Goal: Transaction & Acquisition: Purchase product/service

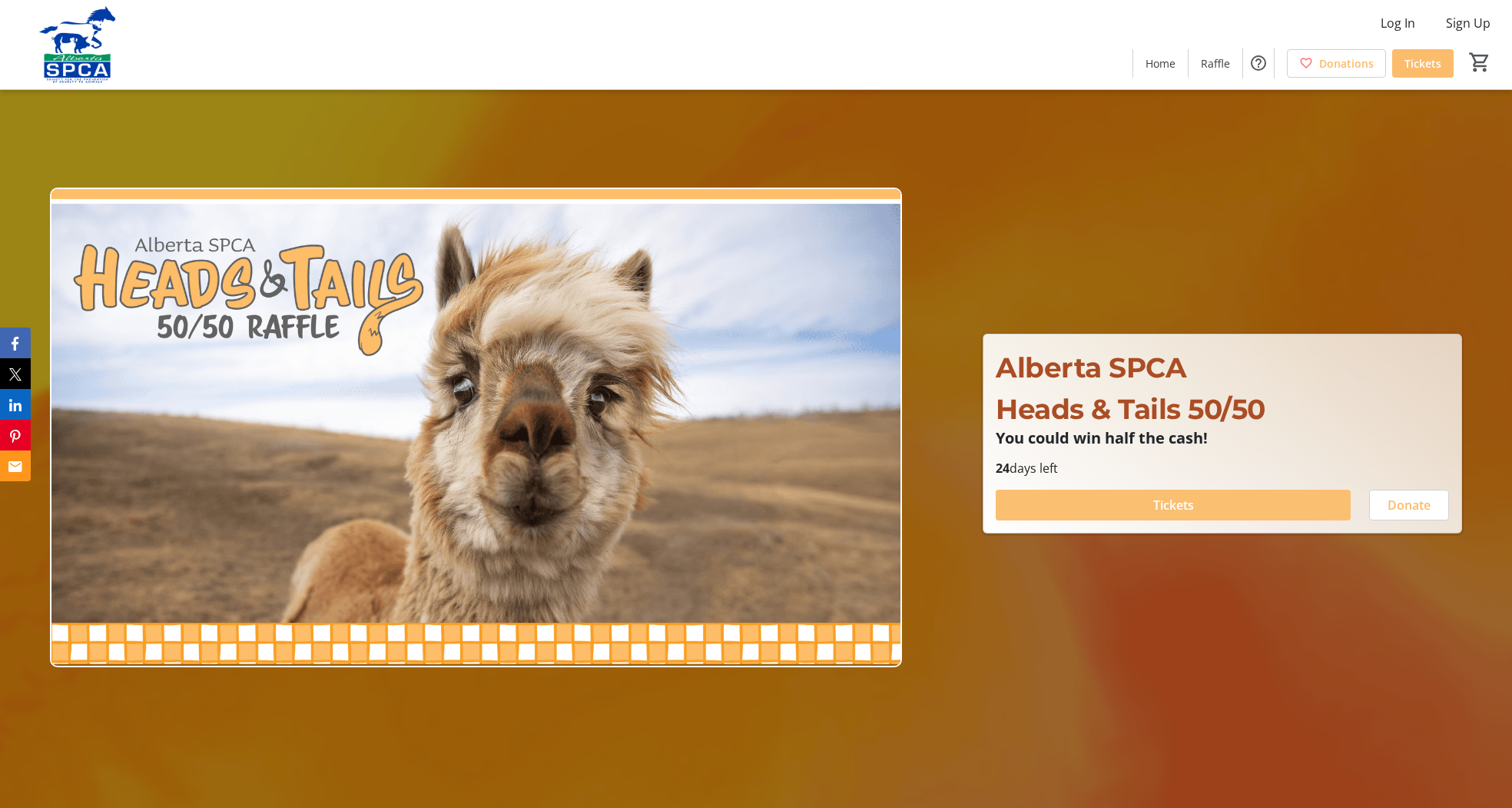
click at [1188, 501] on span "Tickets" at bounding box center [1173, 505] width 41 height 19
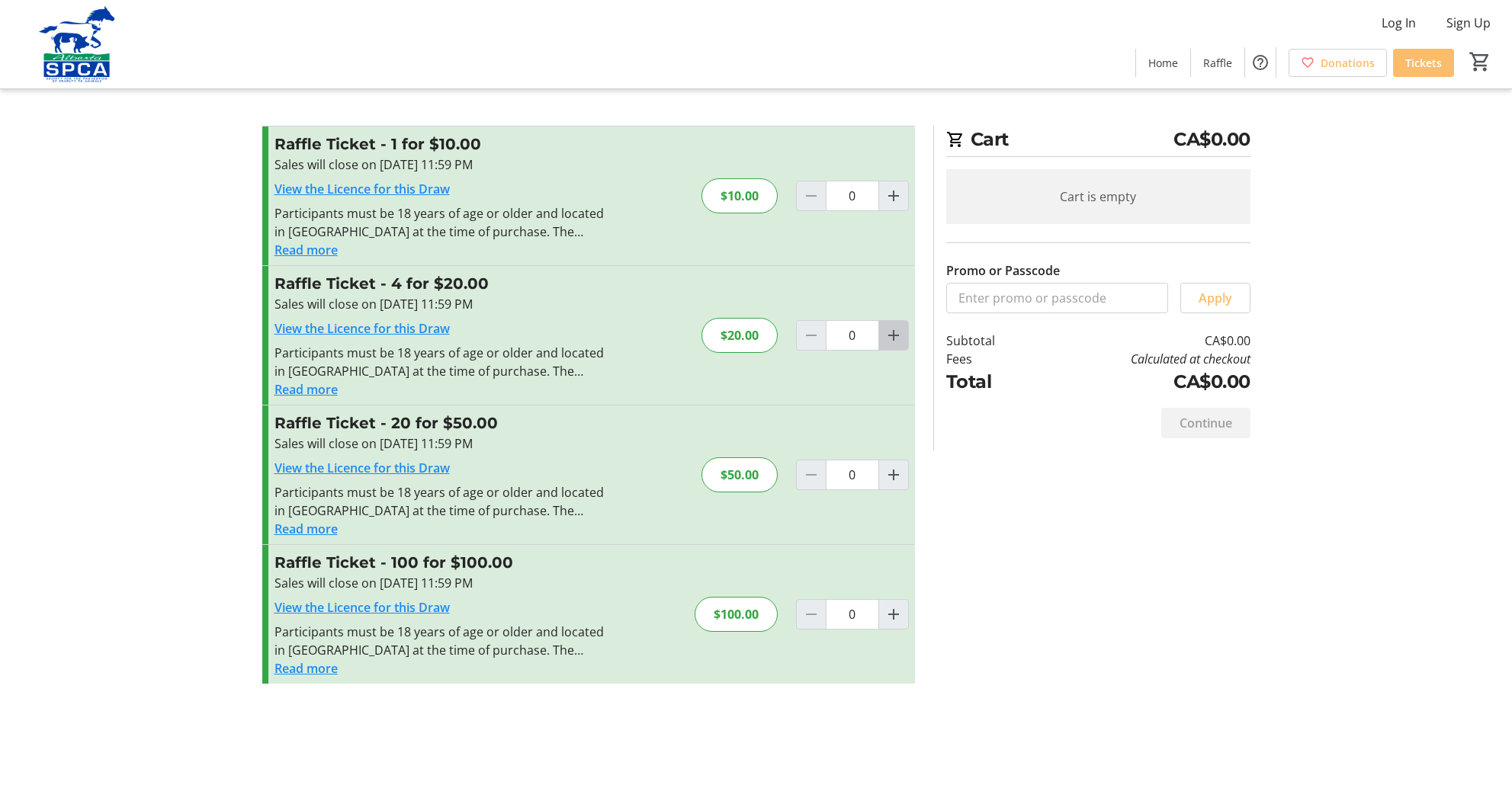
click at [891, 343] on mat-icon "Increment by one" at bounding box center [893, 336] width 19 height 19
type input "1"
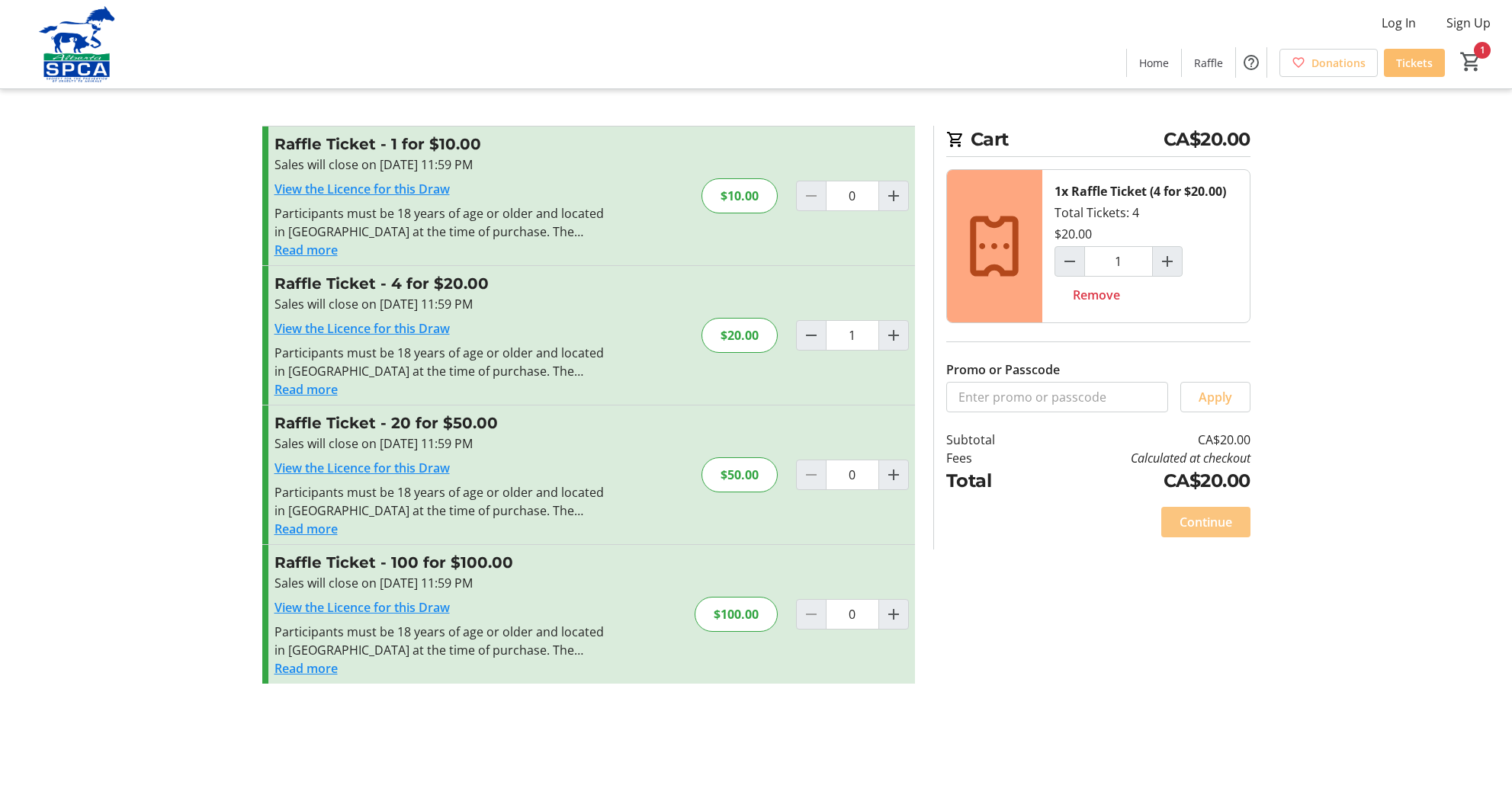
click at [1215, 533] on span at bounding box center [1205, 522] width 89 height 36
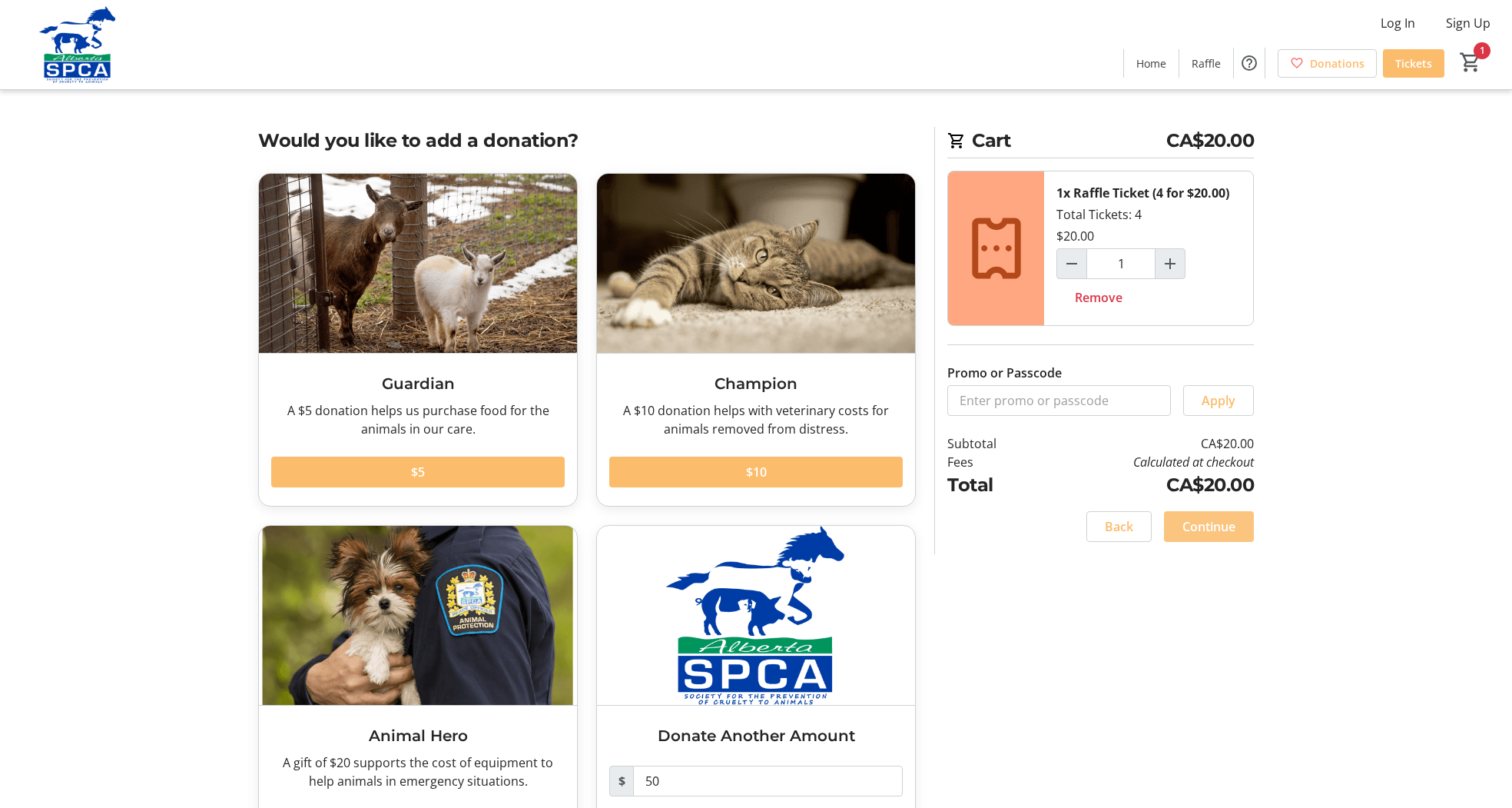
click at [1225, 538] on span at bounding box center [1208, 526] width 90 height 37
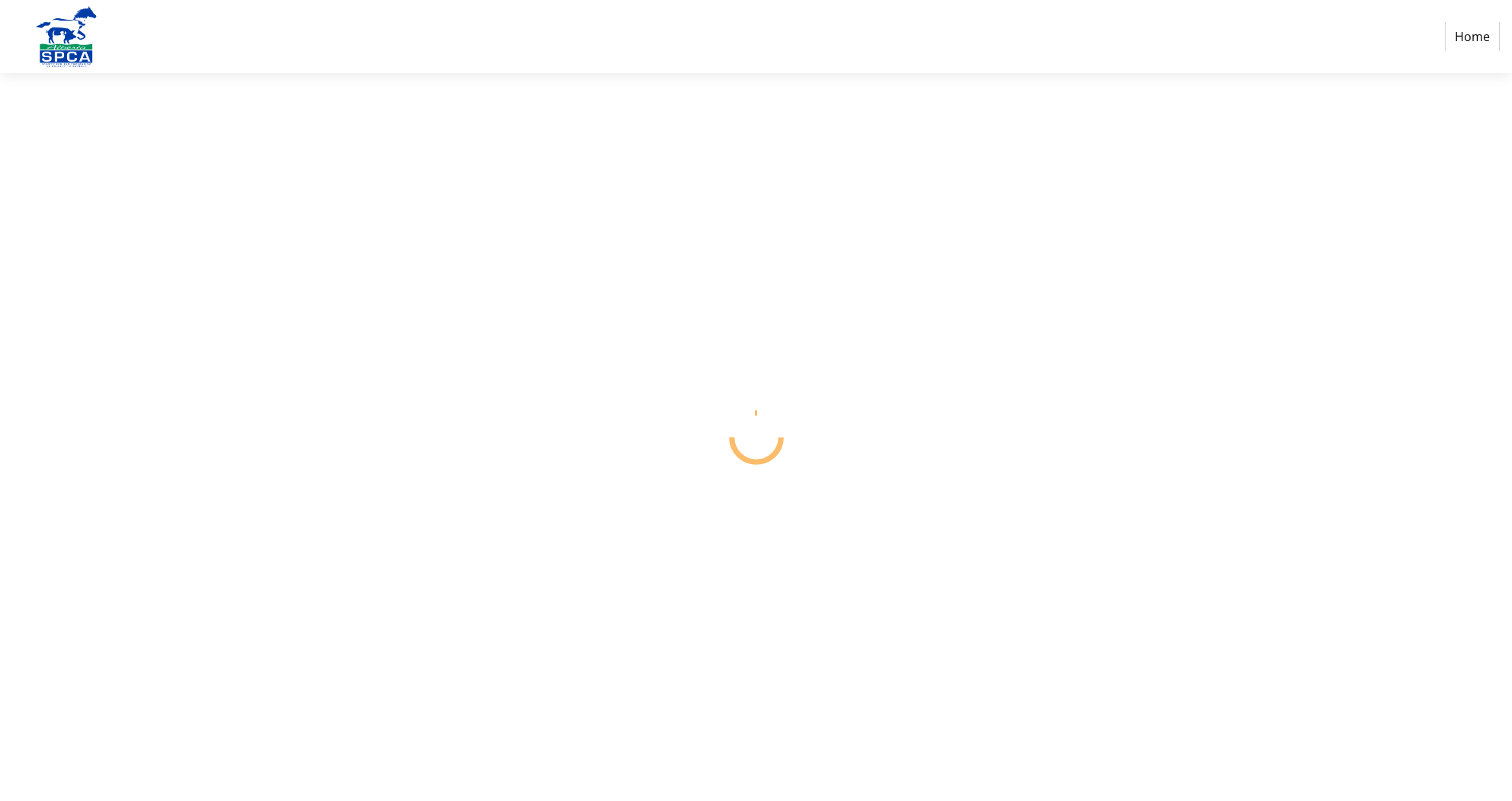
select select "CA"
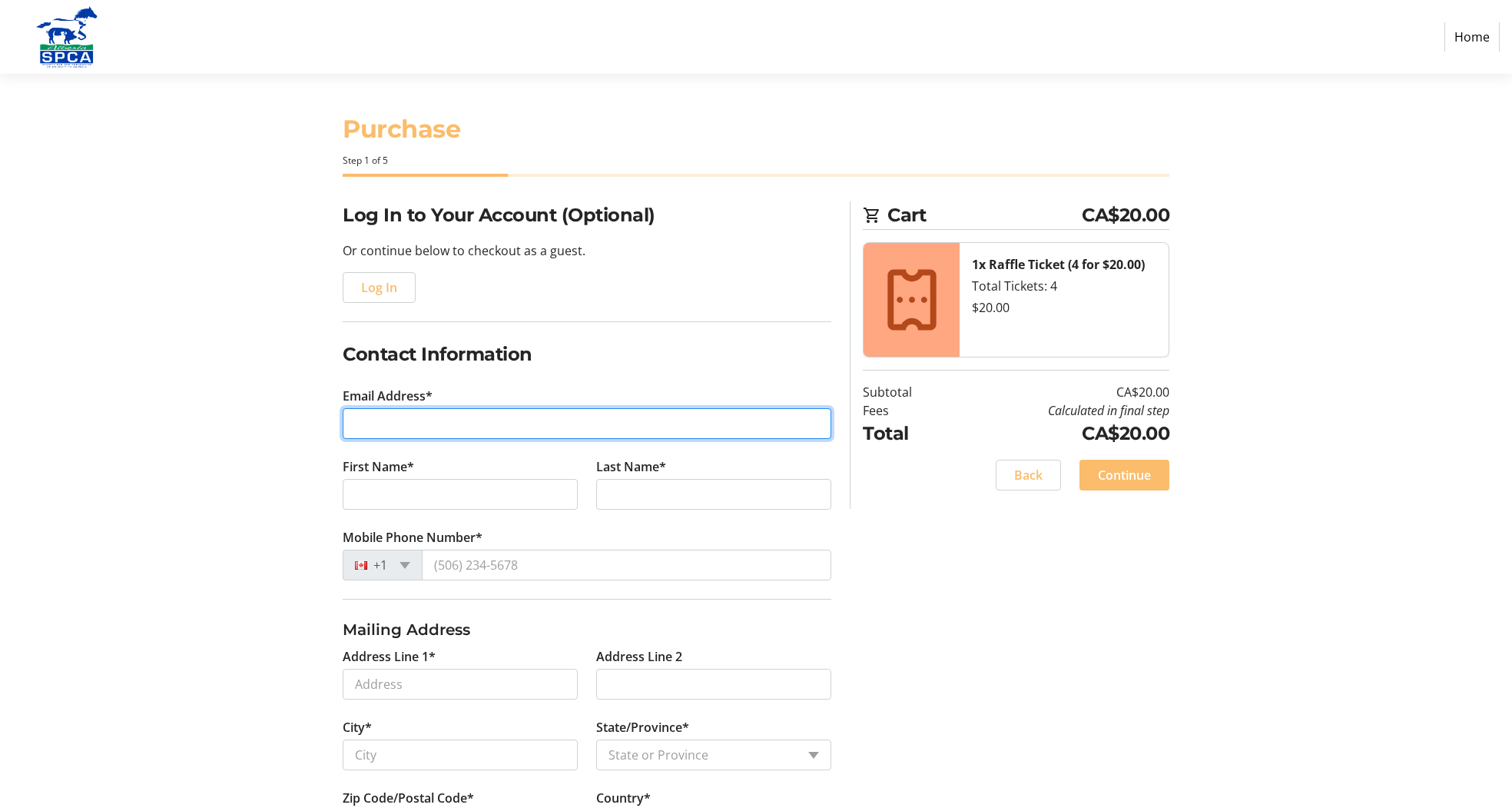
click at [812, 421] on input "Email Address*" at bounding box center [587, 423] width 489 height 31
type input "[PERSON_NAME][EMAIL_ADDRESS][PERSON_NAME][PERSON_NAME][DOMAIN_NAME]"
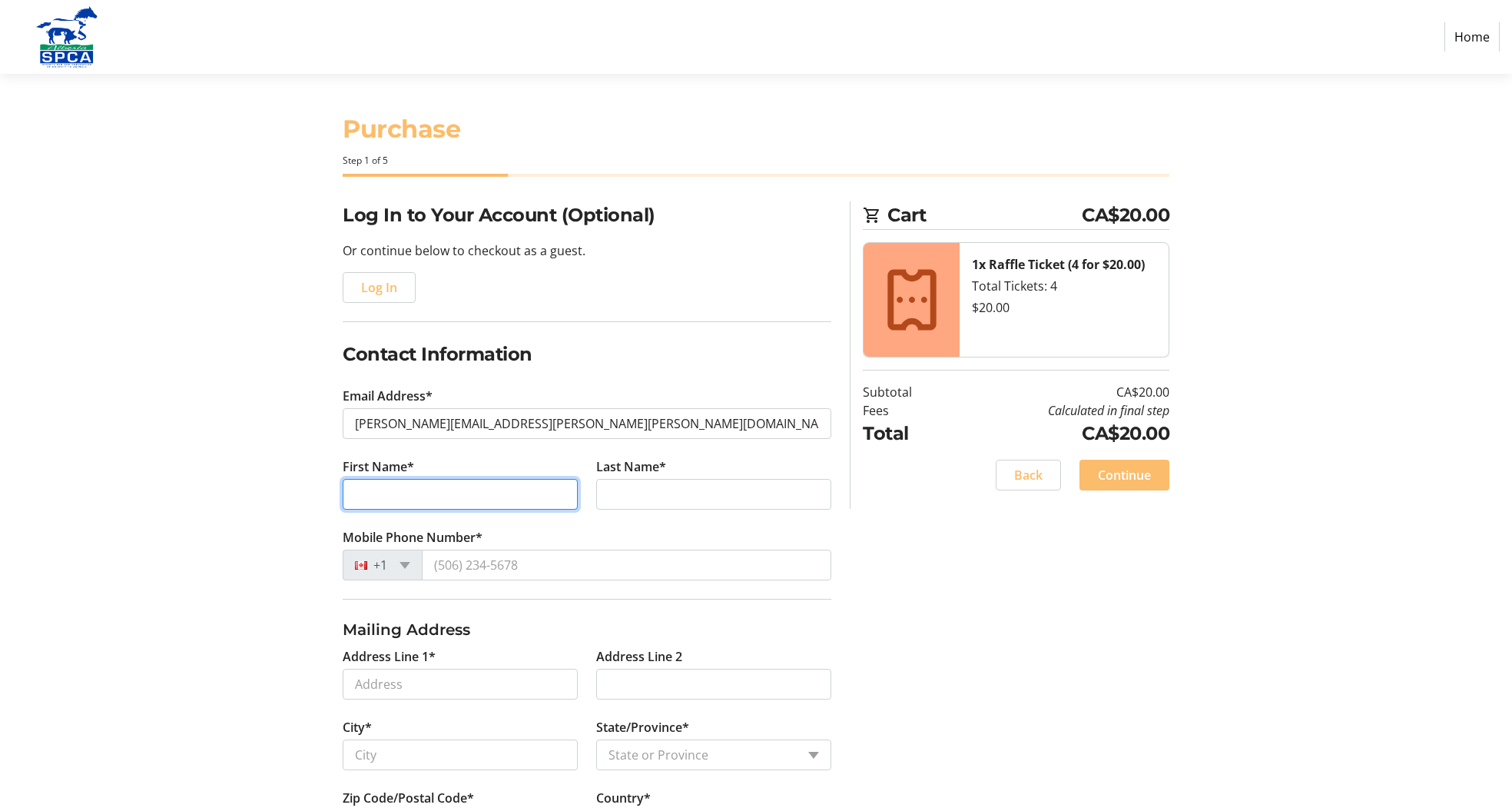
click at [558, 497] on input "First Name*" at bounding box center [461, 494] width 235 height 31
type input "[PERSON_NAME]"
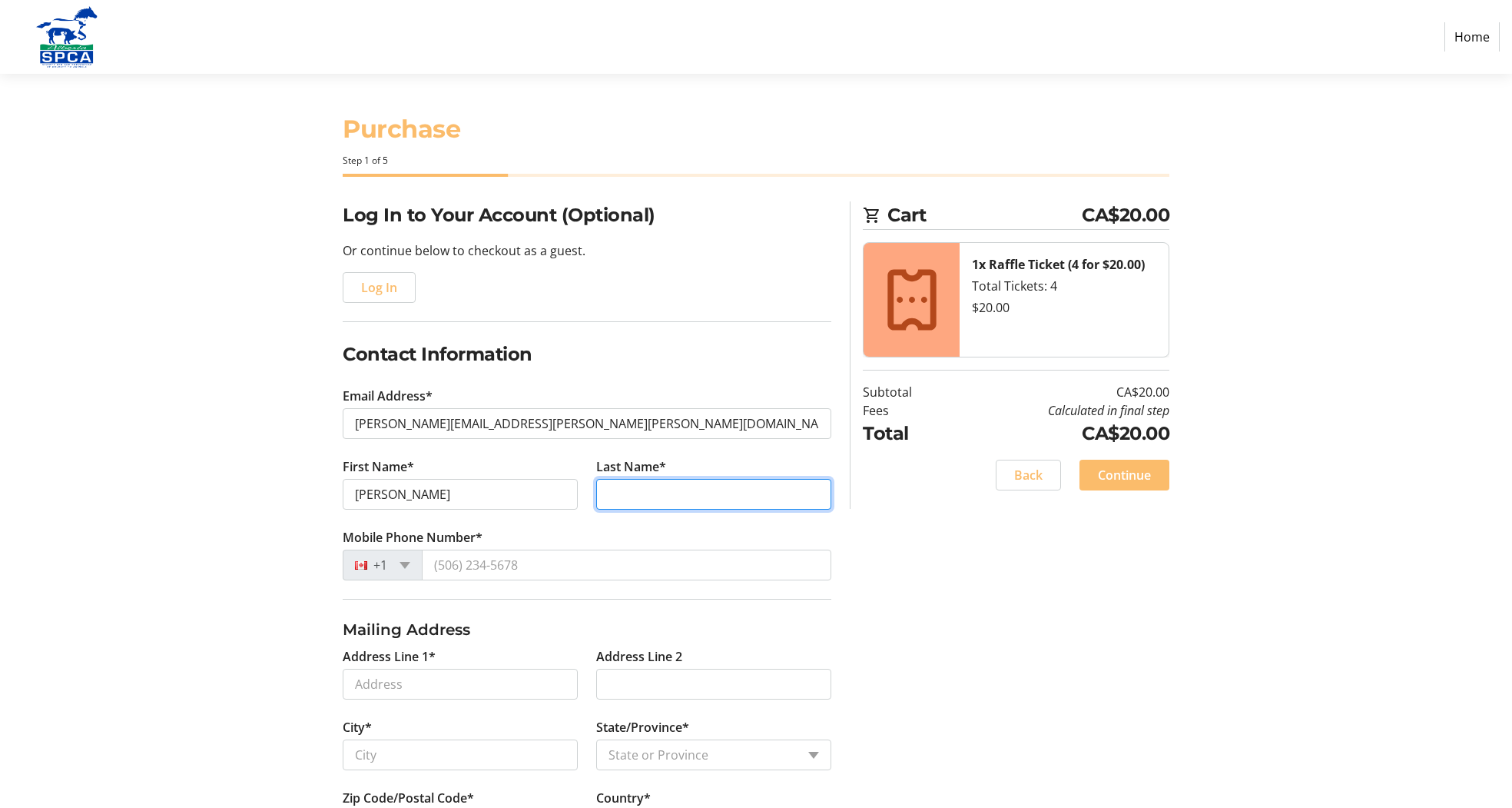
type input "[PERSON_NAME]"
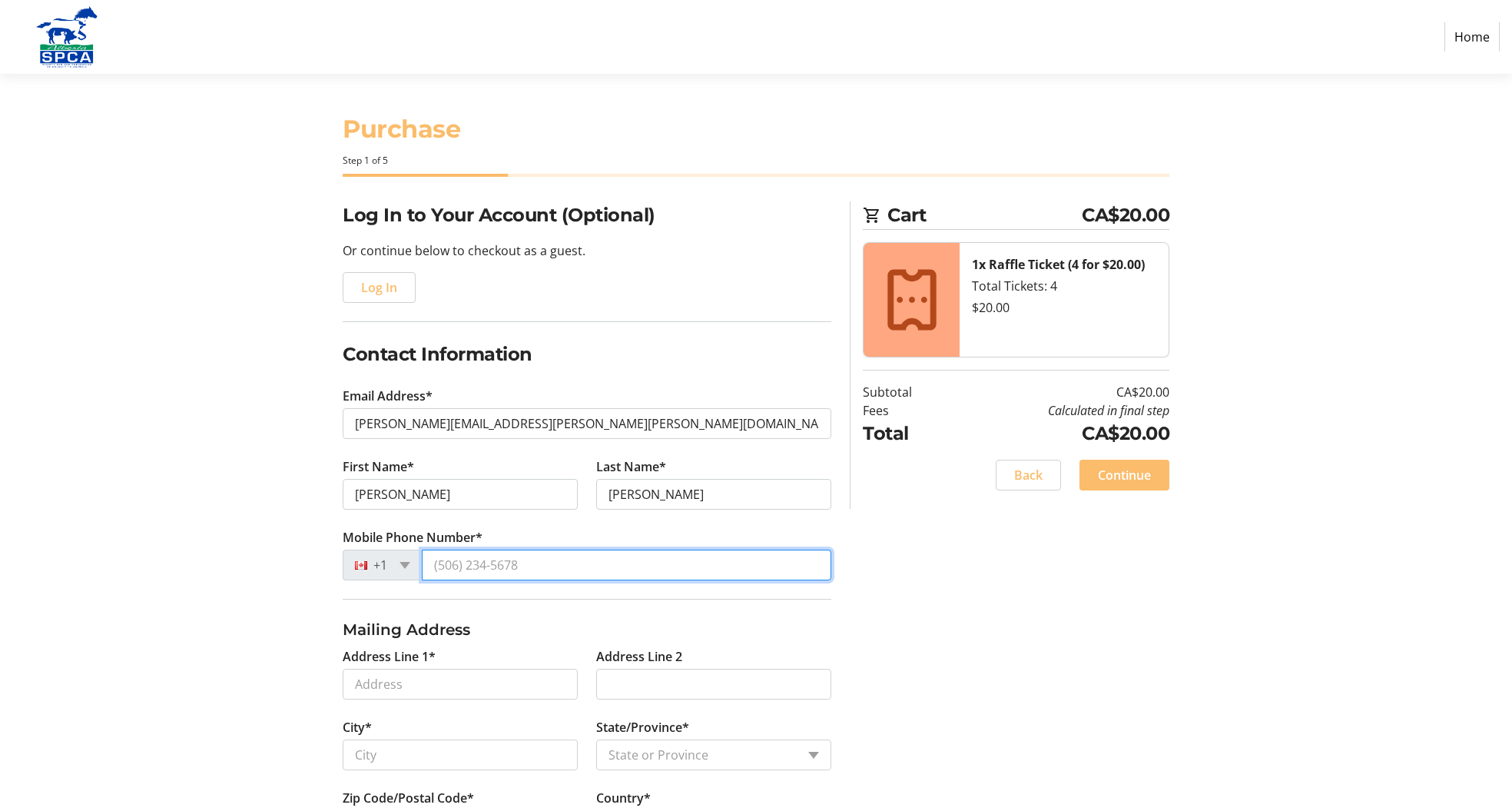
type input "[PHONE_NUMBER]"
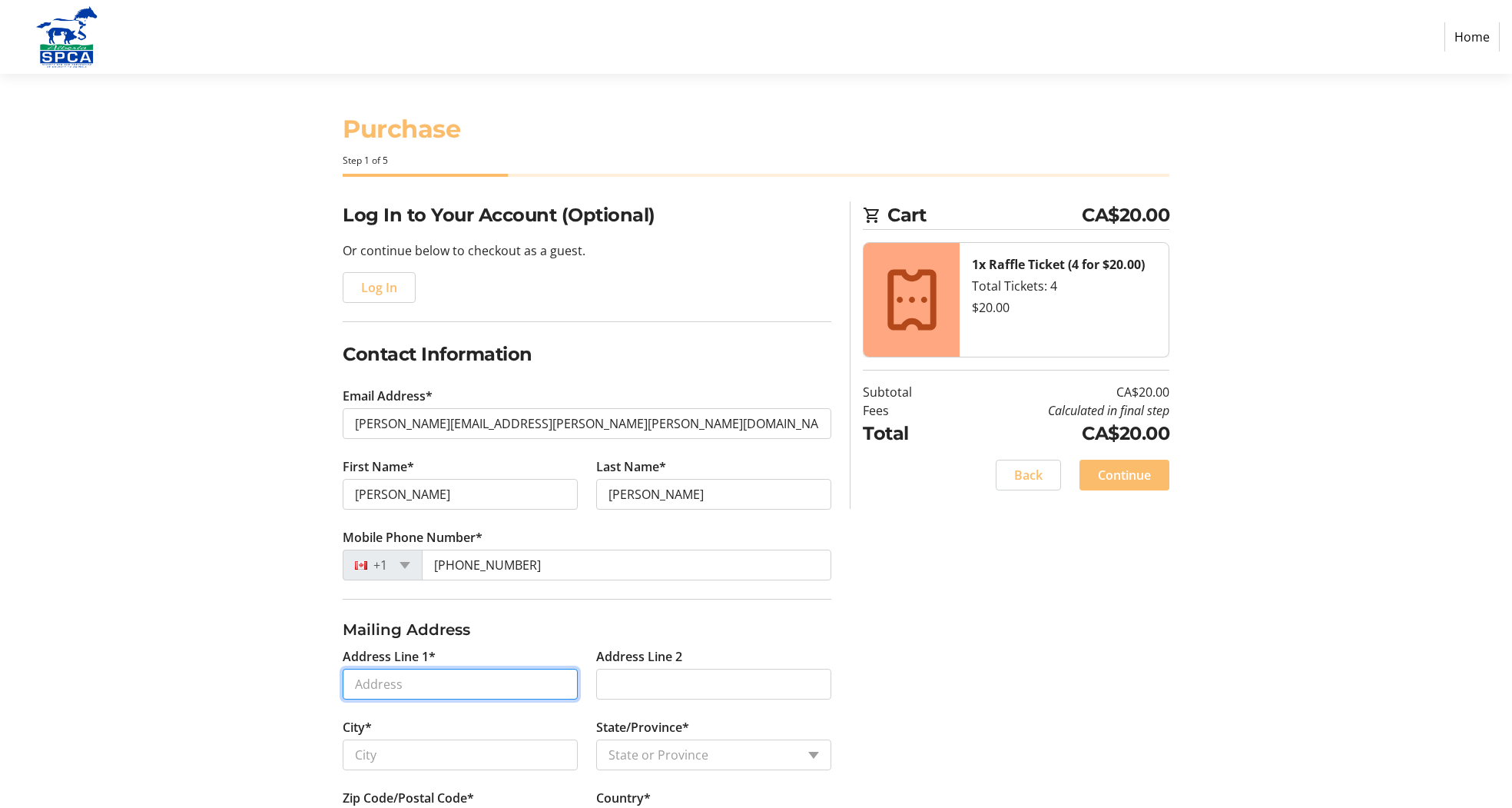
type input "[STREET_ADDRESS]"
type input "[GEOGRAPHIC_DATA]"
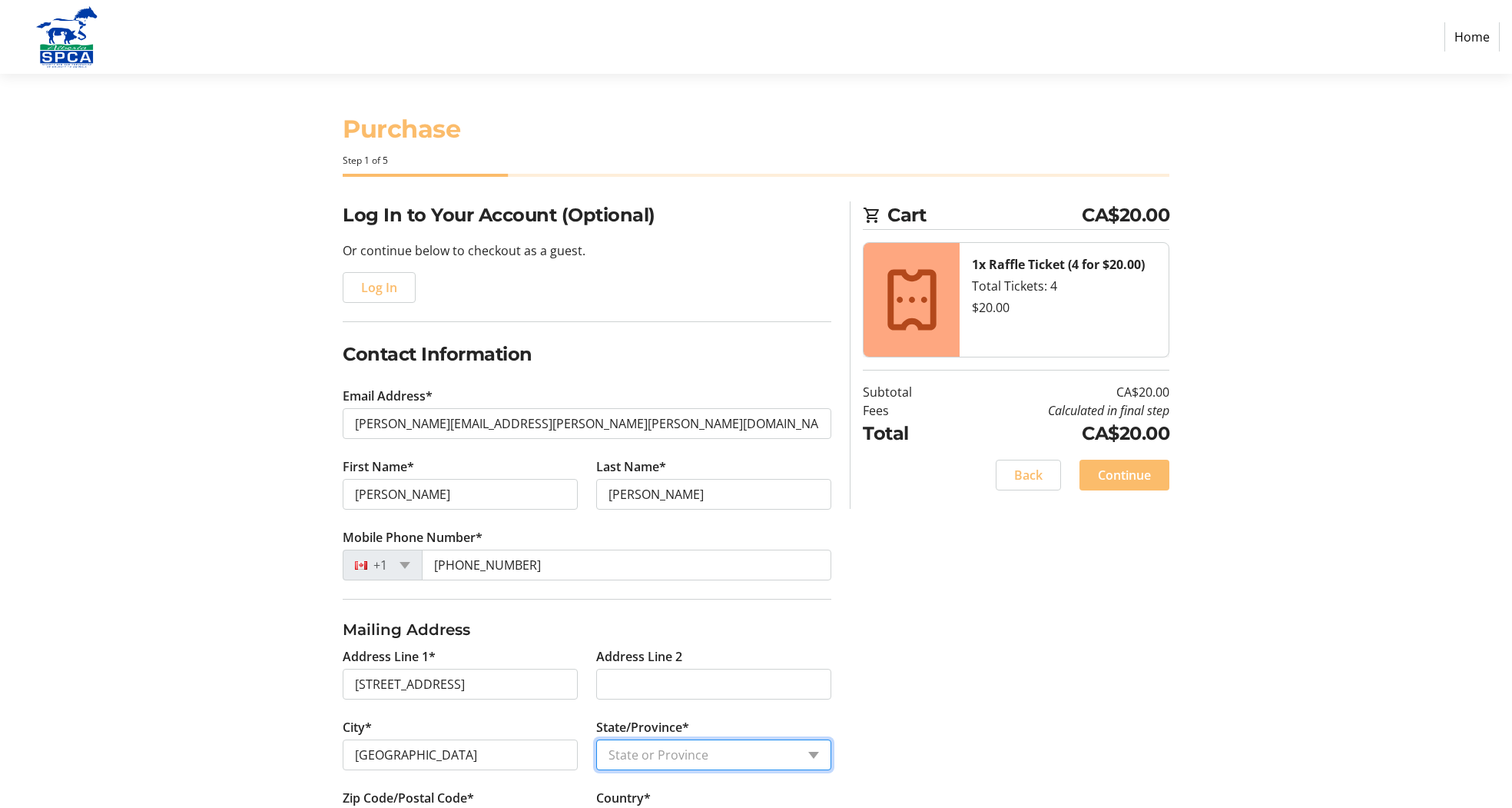
select select "AB"
type input "T2X4M8"
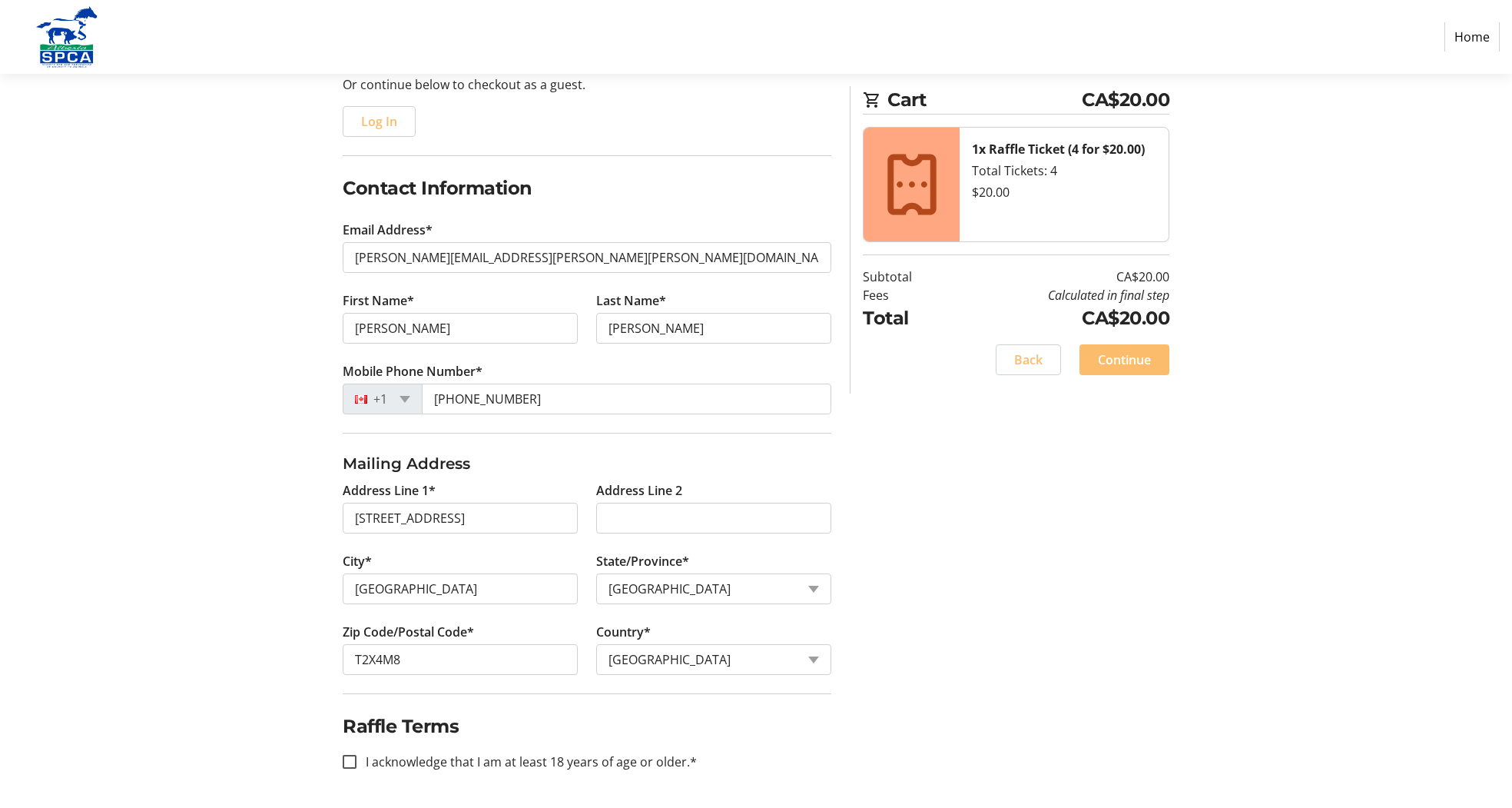
scroll to position [166, 0]
click at [351, 761] on input "I acknowledge that I am at least 18 years of age or older.*" at bounding box center [350, 762] width 14 height 14
checkbox input "true"
click at [1148, 355] on span "Continue" at bounding box center [1125, 360] width 53 height 19
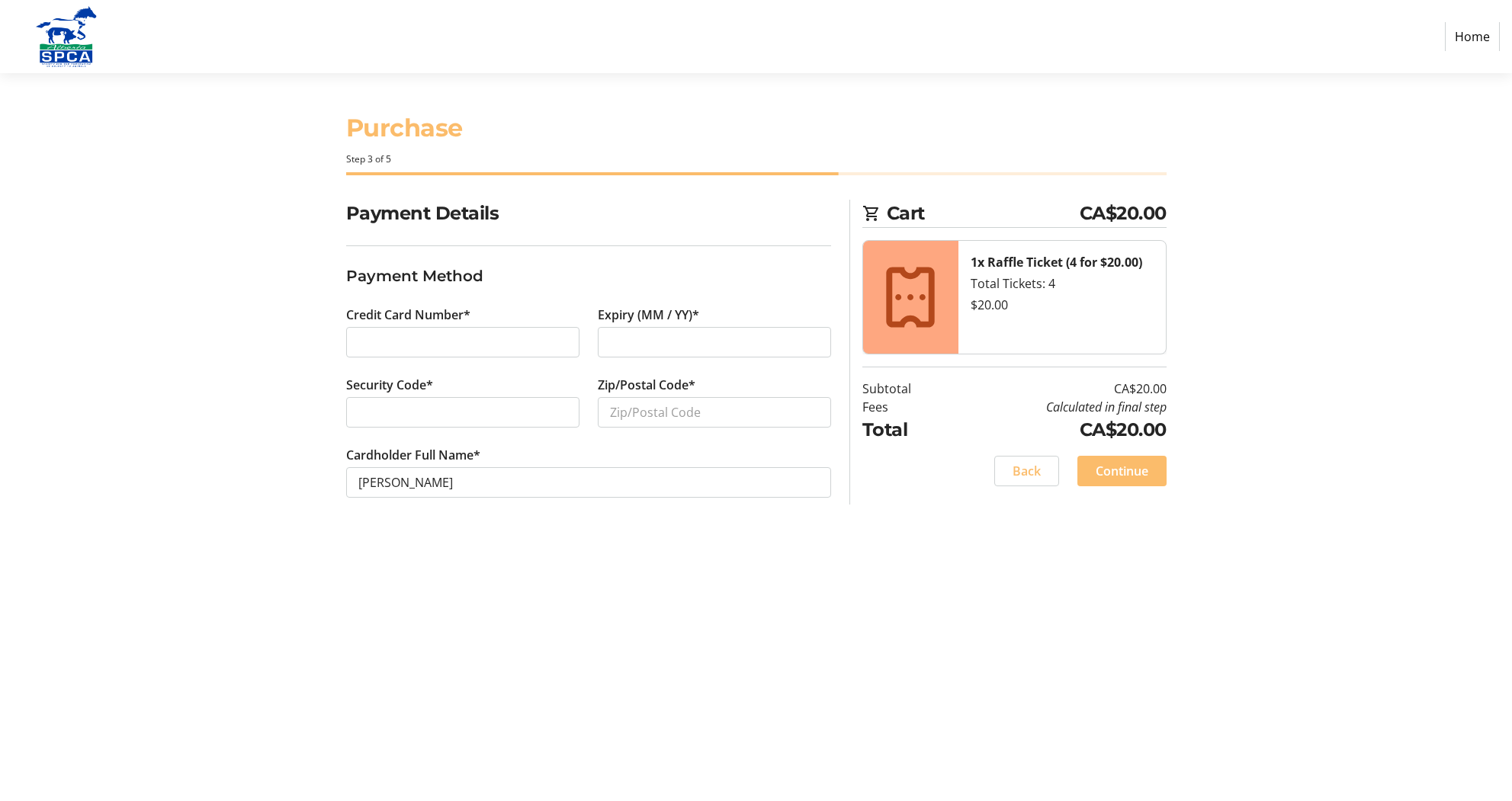
click at [487, 421] on div at bounding box center [463, 412] width 234 height 30
type input "t2x4m8"
type input "T2X4M8"
click at [1121, 470] on span "Continue" at bounding box center [1122, 471] width 52 height 19
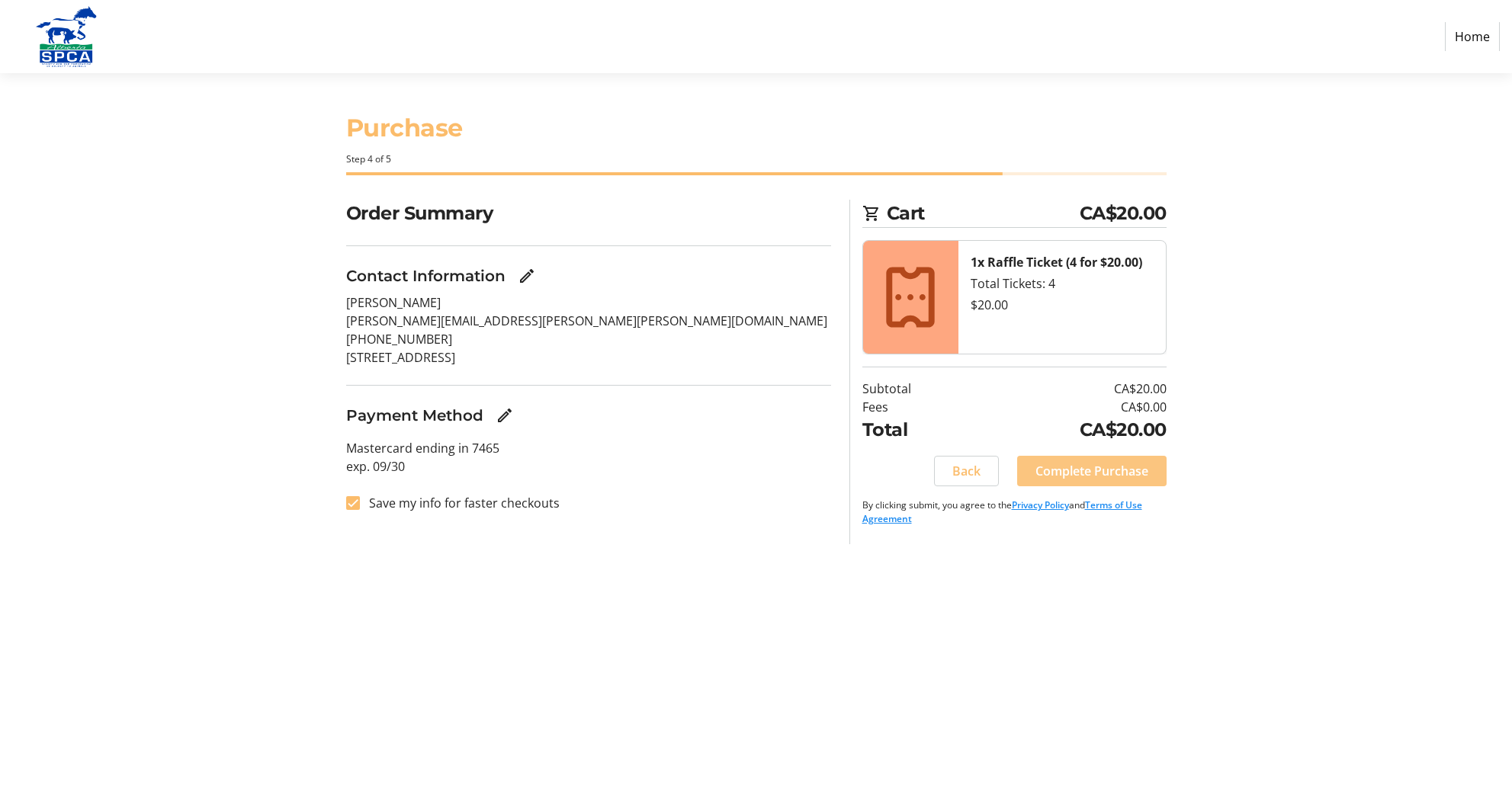
click at [1061, 474] on span "Complete Purchase" at bounding box center [1091, 471] width 113 height 19
